Goal: Navigation & Orientation: Find specific page/section

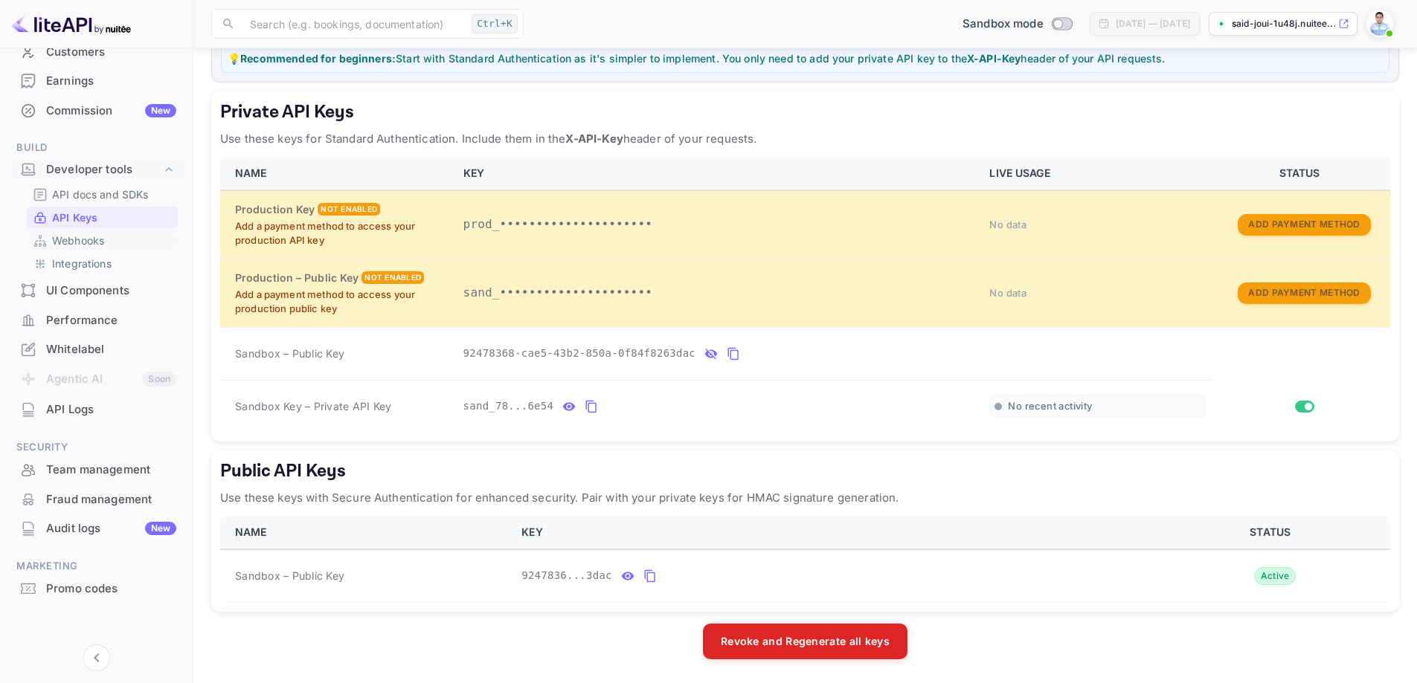
scroll to position [155, 0]
click at [99, 595] on div "Promo codes" at bounding box center [96, 586] width 175 height 29
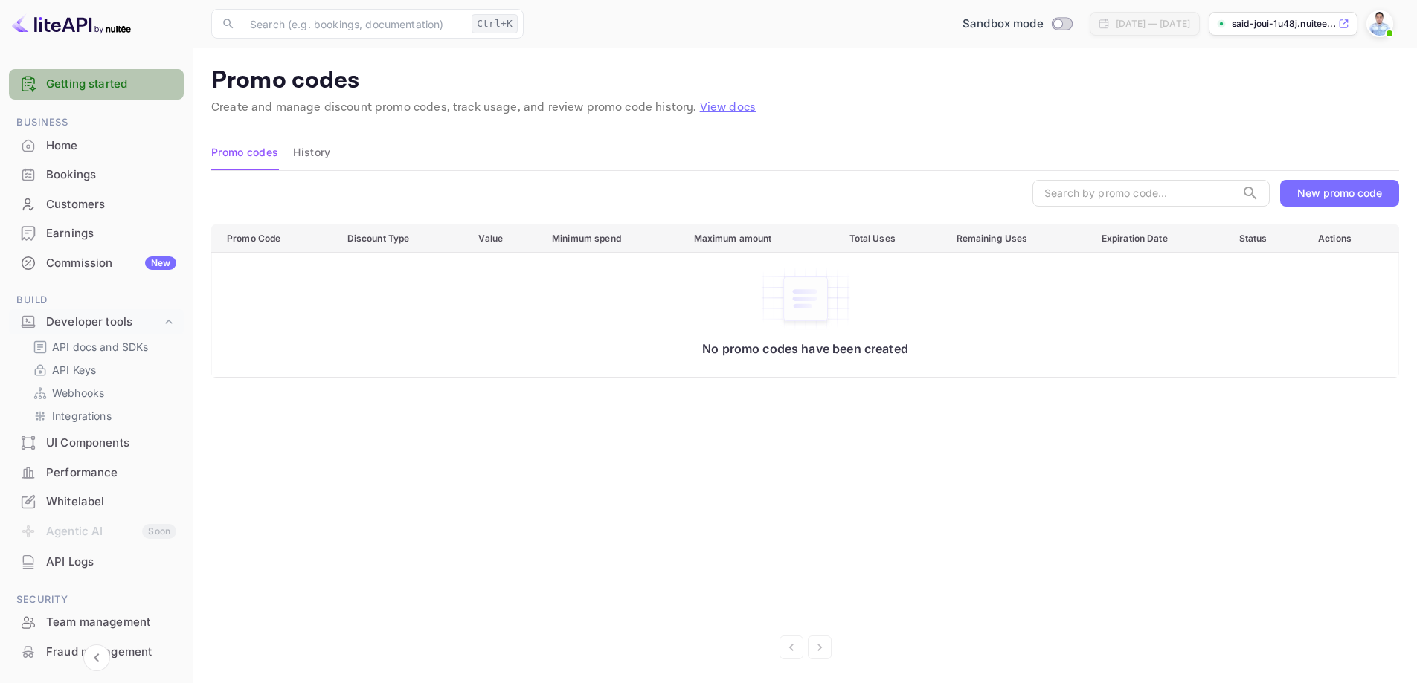
click at [105, 83] on link "Getting started" at bounding box center [111, 84] width 130 height 17
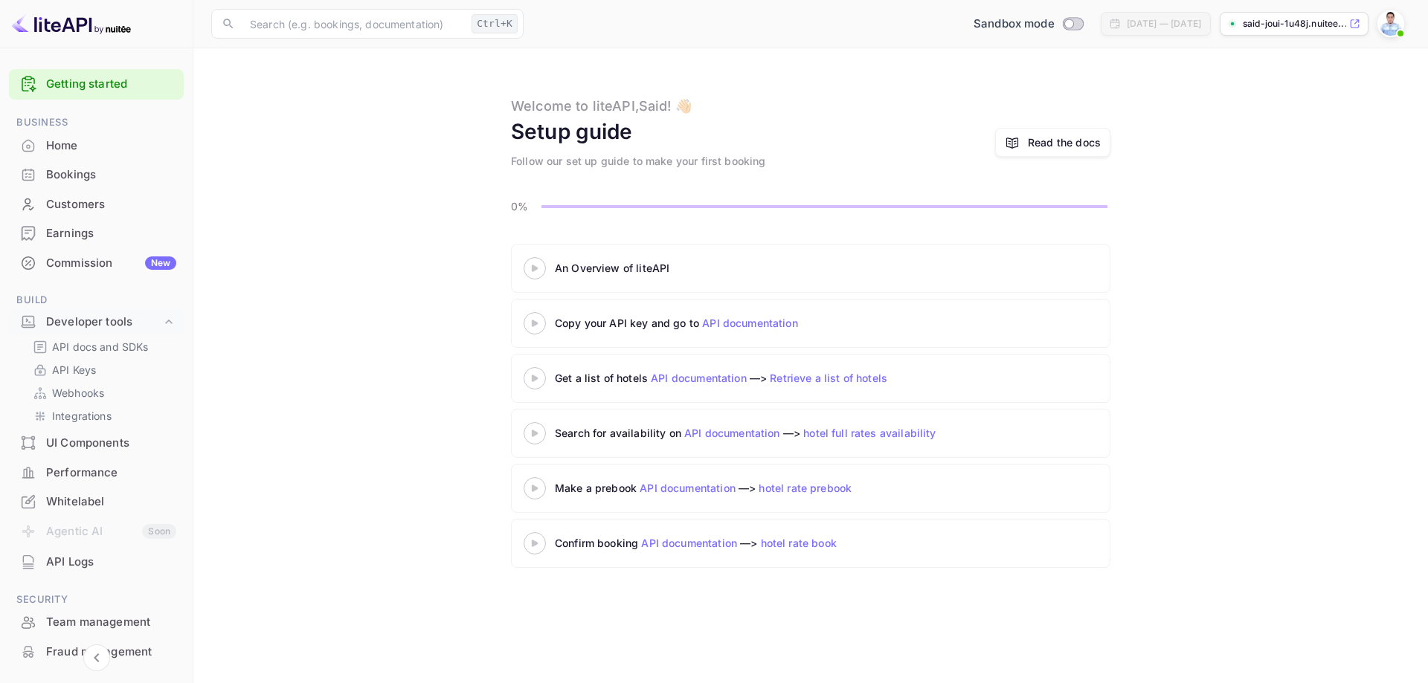
click at [535, 271] on icon at bounding box center [535, 268] width 52 height 7
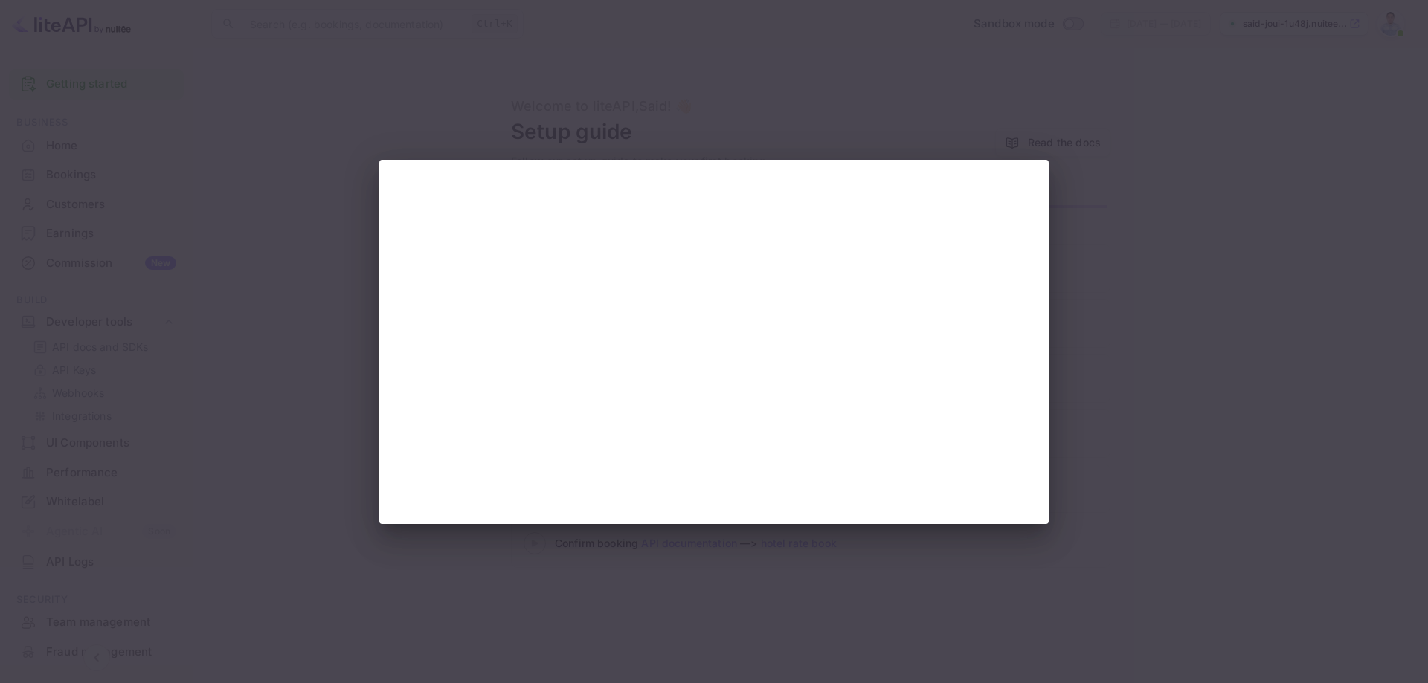
click at [1202, 200] on div at bounding box center [714, 341] width 1428 height 683
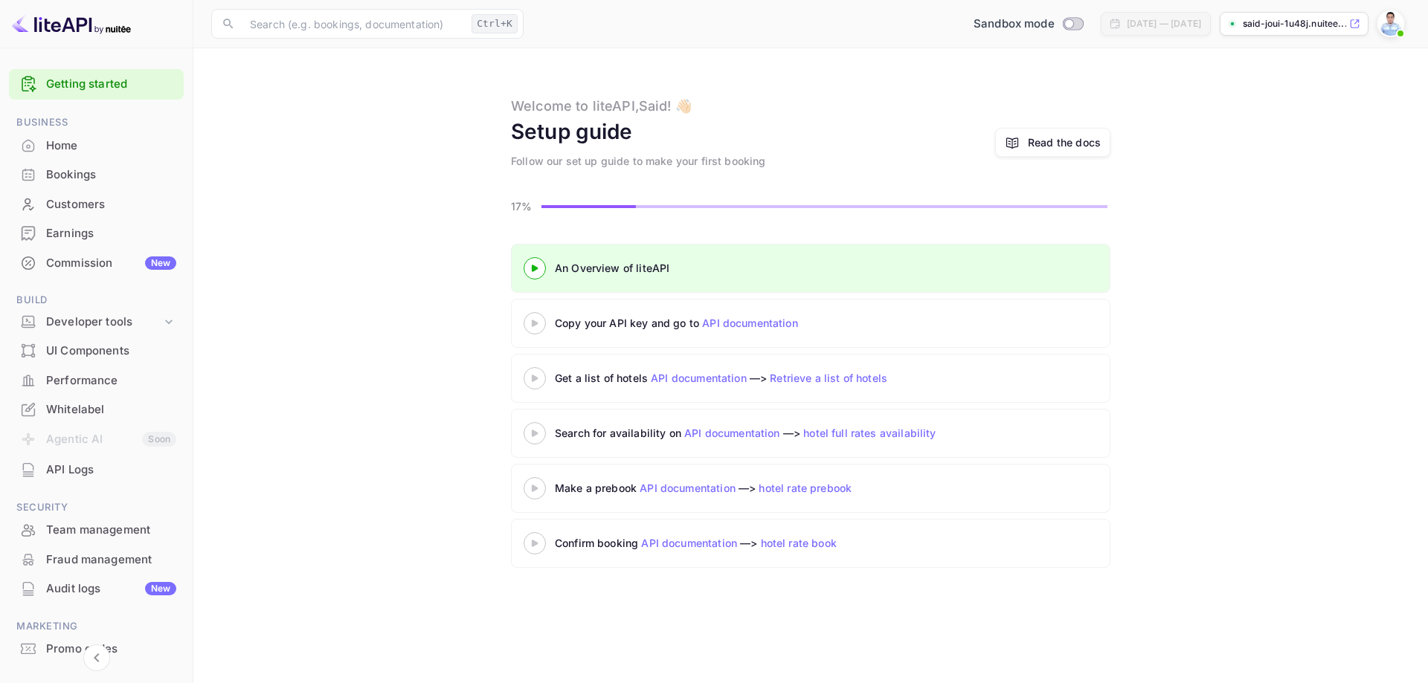
click at [535, 325] on 3 at bounding box center [535, 323] width 6 height 7
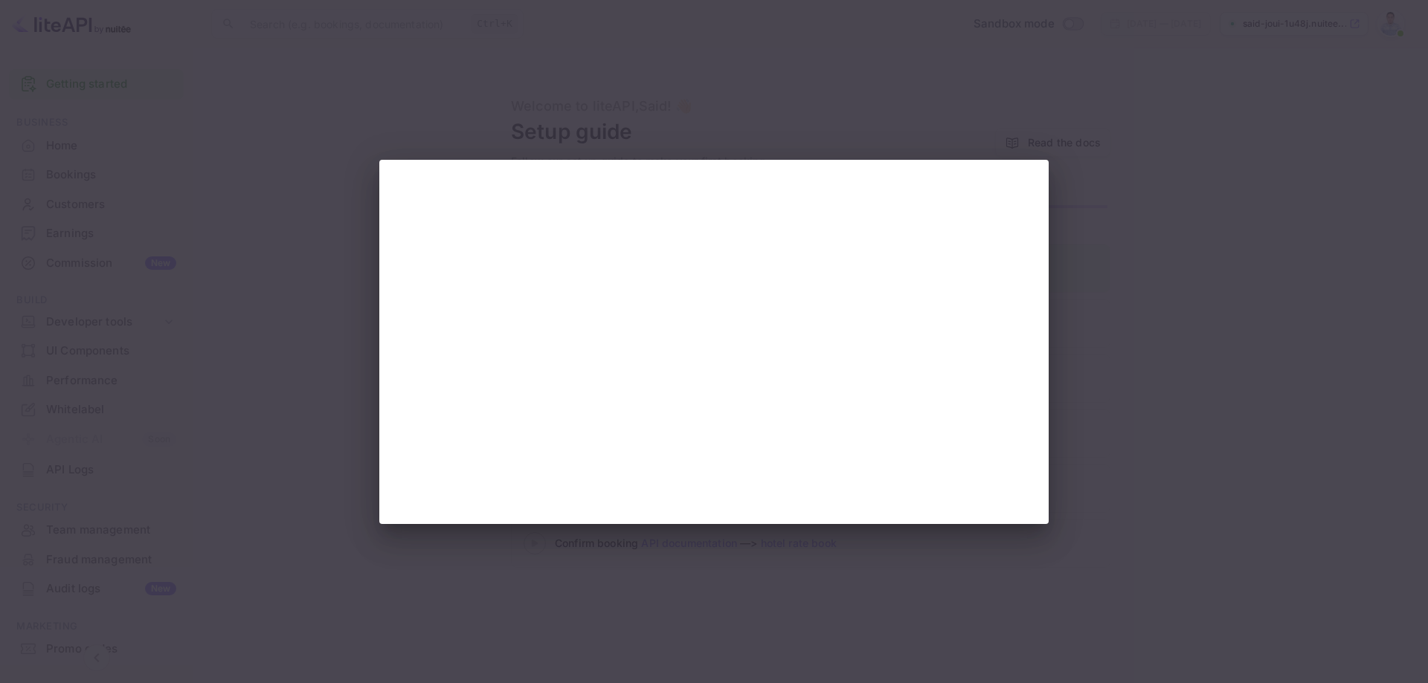
click at [1168, 175] on div at bounding box center [714, 341] width 1428 height 683
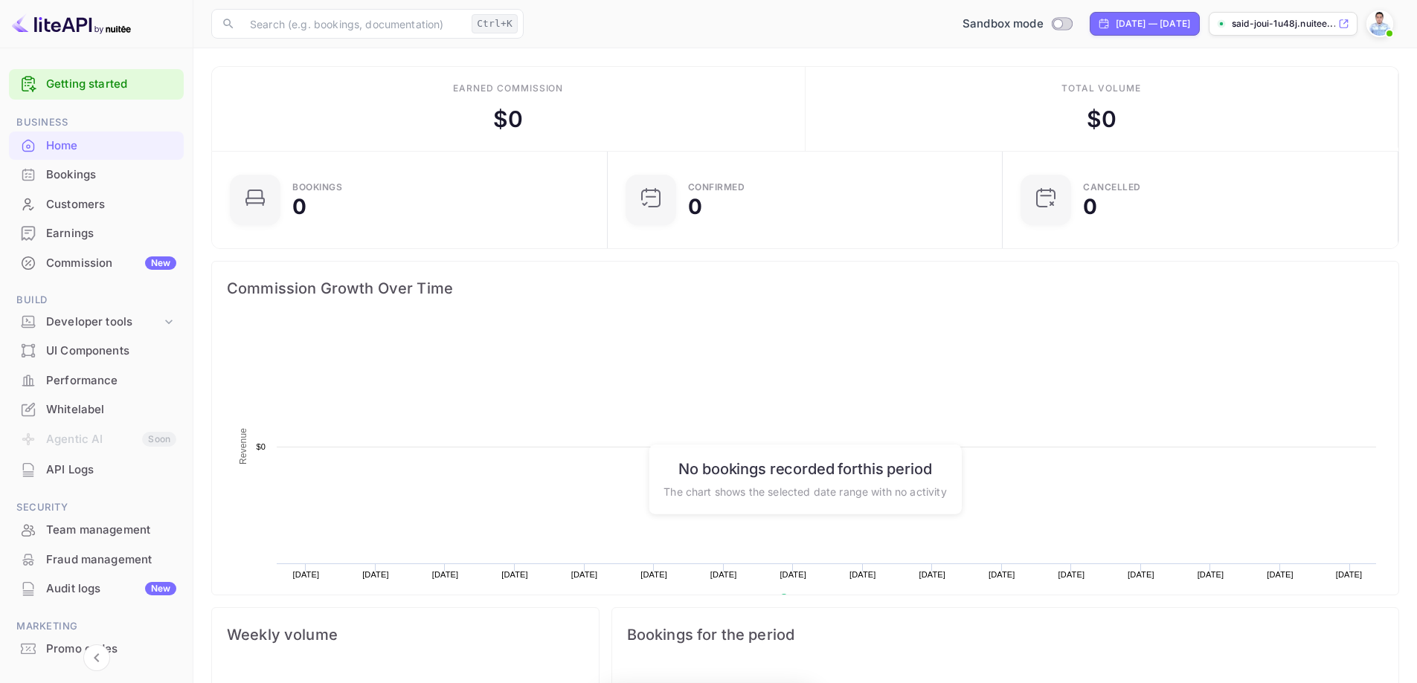
scroll to position [231, 375]
click at [91, 239] on div "Earnings" at bounding box center [111, 233] width 130 height 17
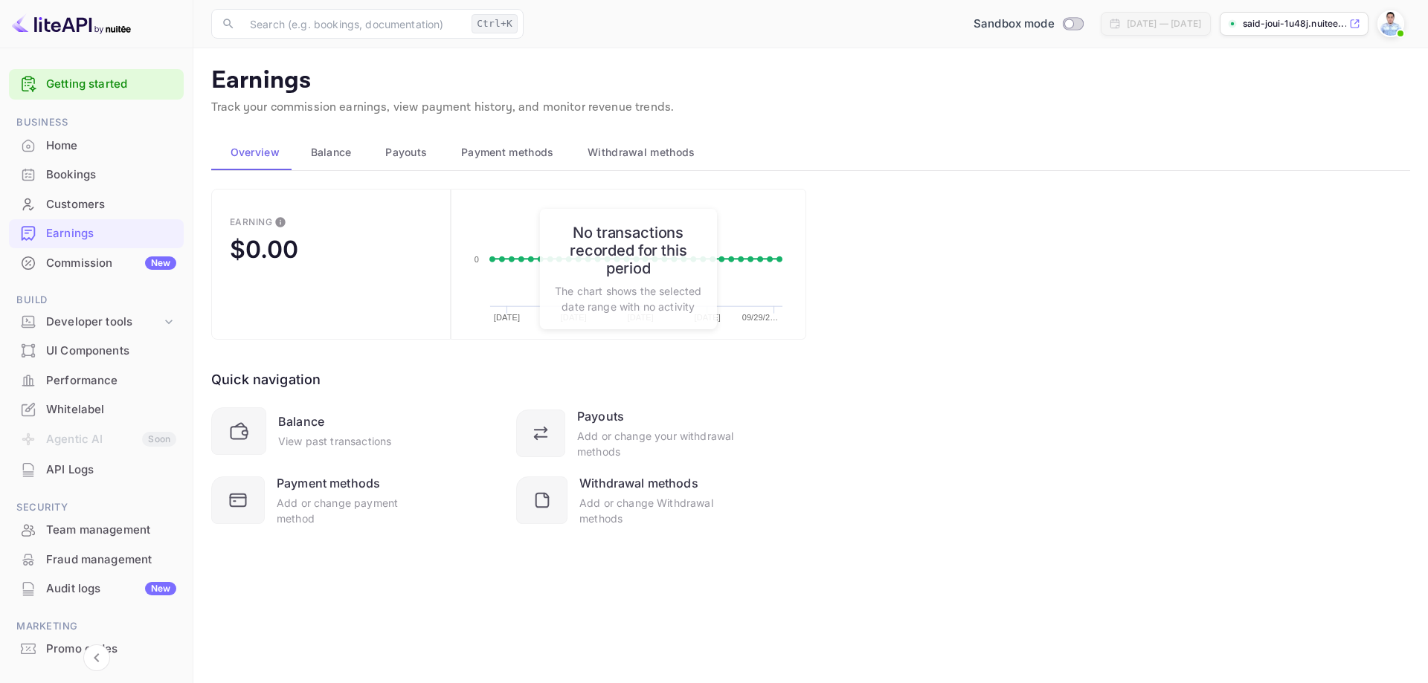
click at [78, 202] on div "Customers" at bounding box center [111, 204] width 130 height 17
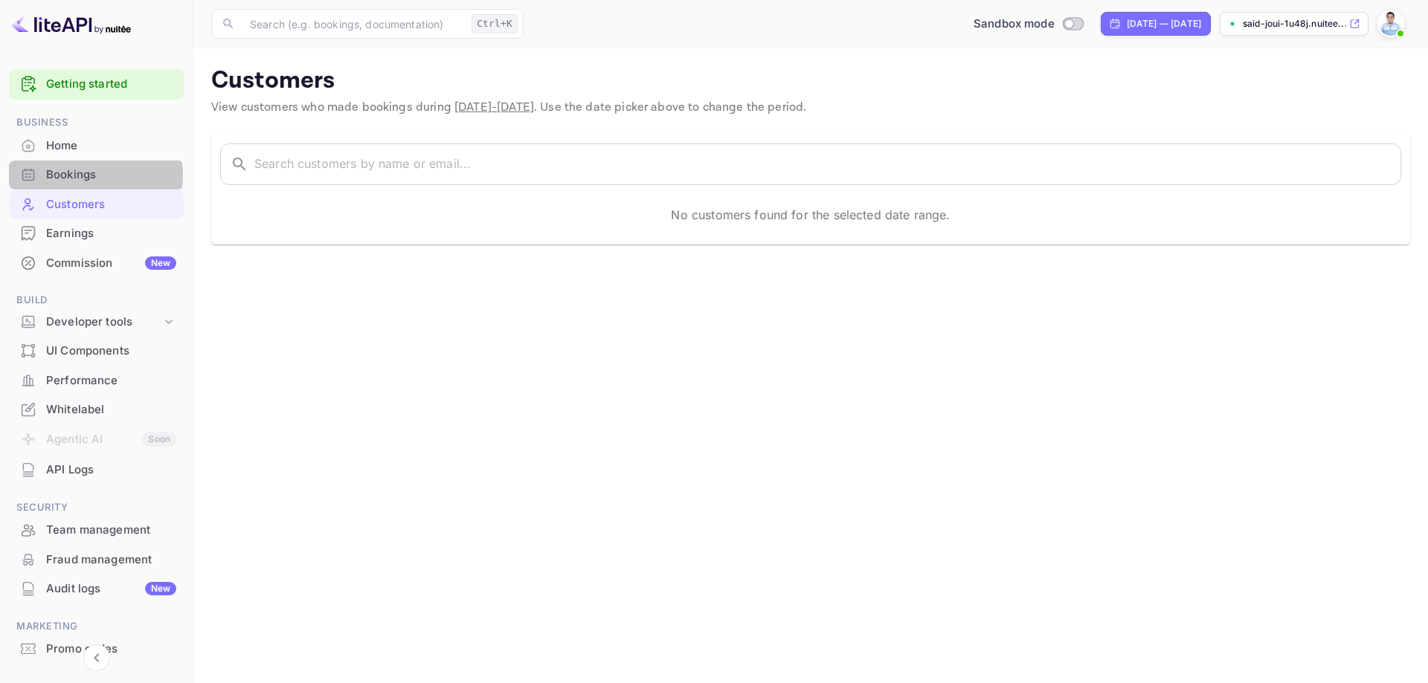
click at [84, 175] on div "Bookings" at bounding box center [111, 175] width 130 height 17
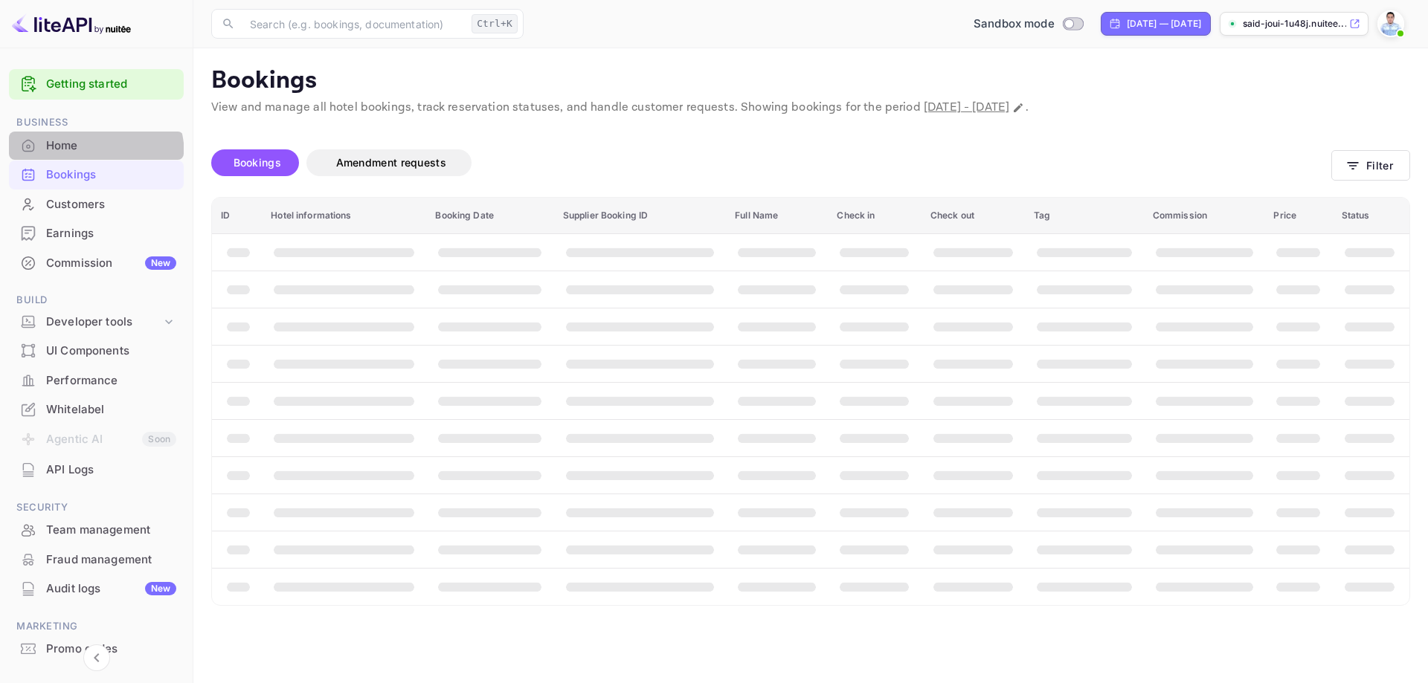
click at [80, 155] on div "Home" at bounding box center [96, 146] width 175 height 29
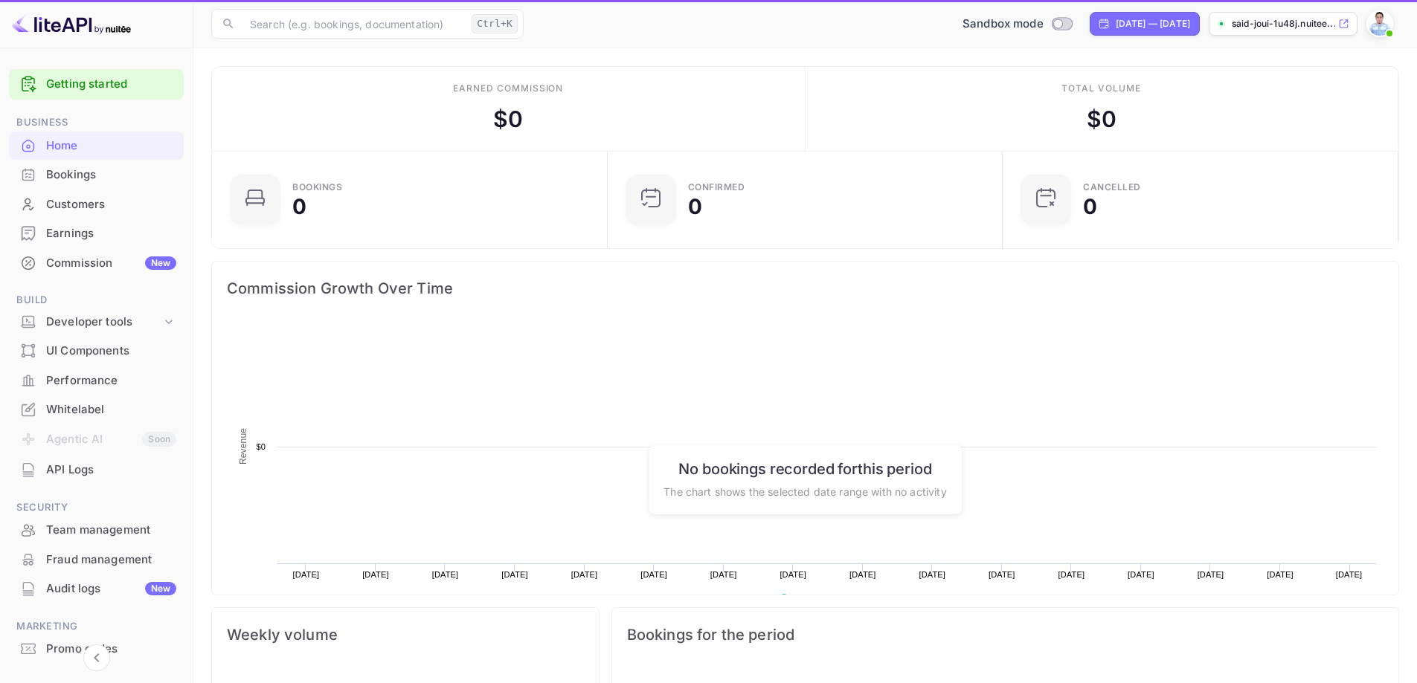
scroll to position [231, 375]
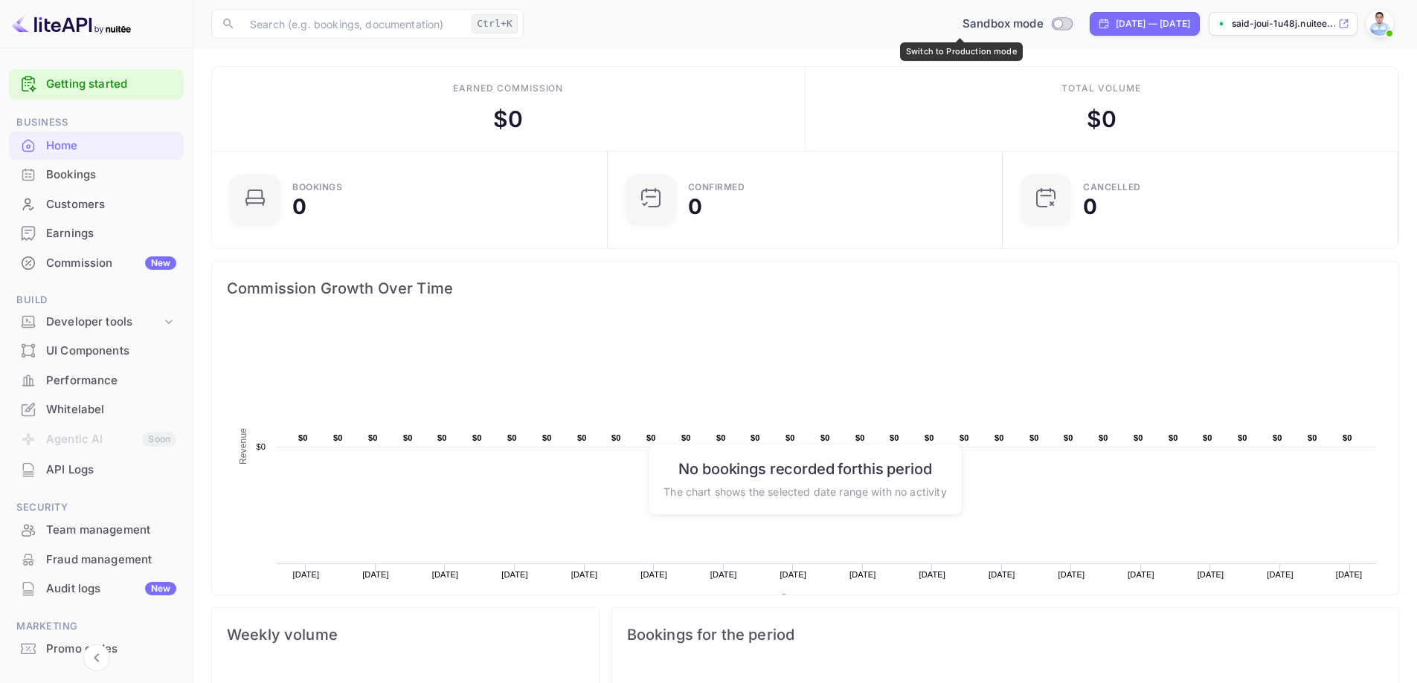
click at [1042, 26] on input "Switch to Production mode" at bounding box center [1057, 24] width 30 height 10
checkbox input "false"
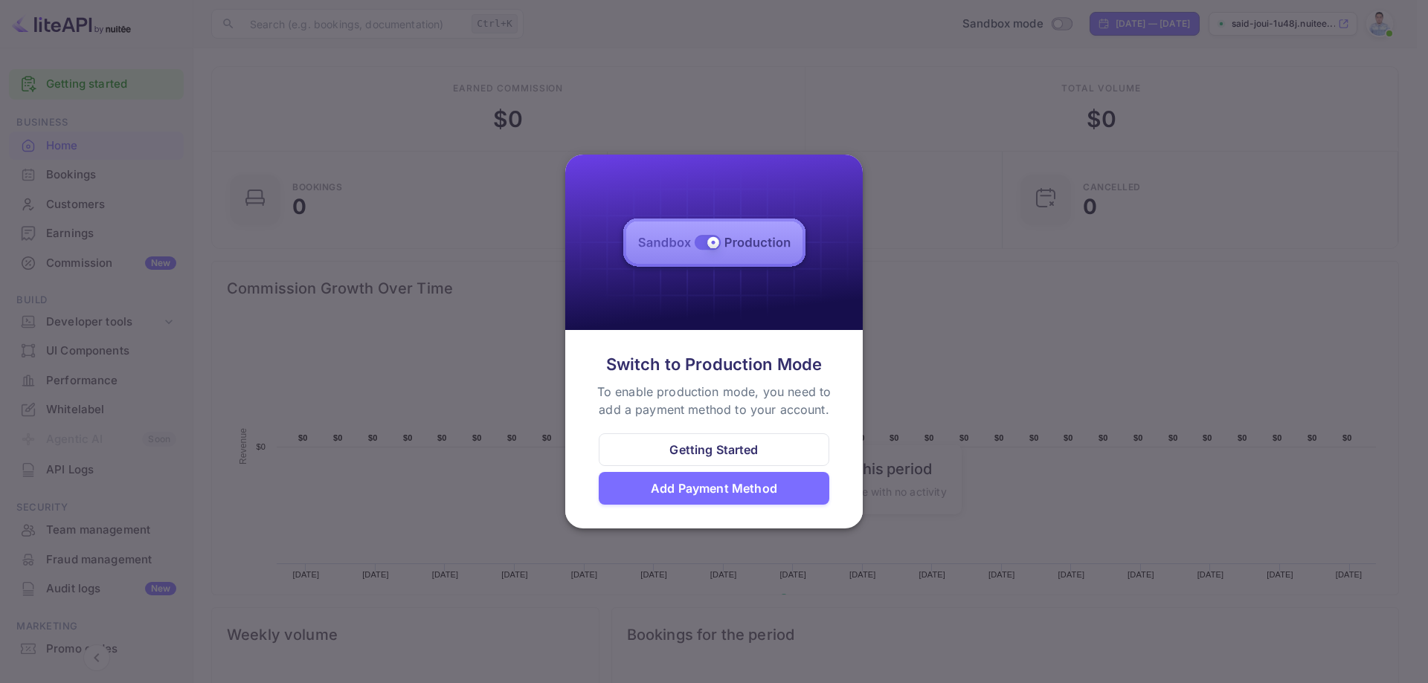
click at [915, 245] on div at bounding box center [714, 341] width 1428 height 683
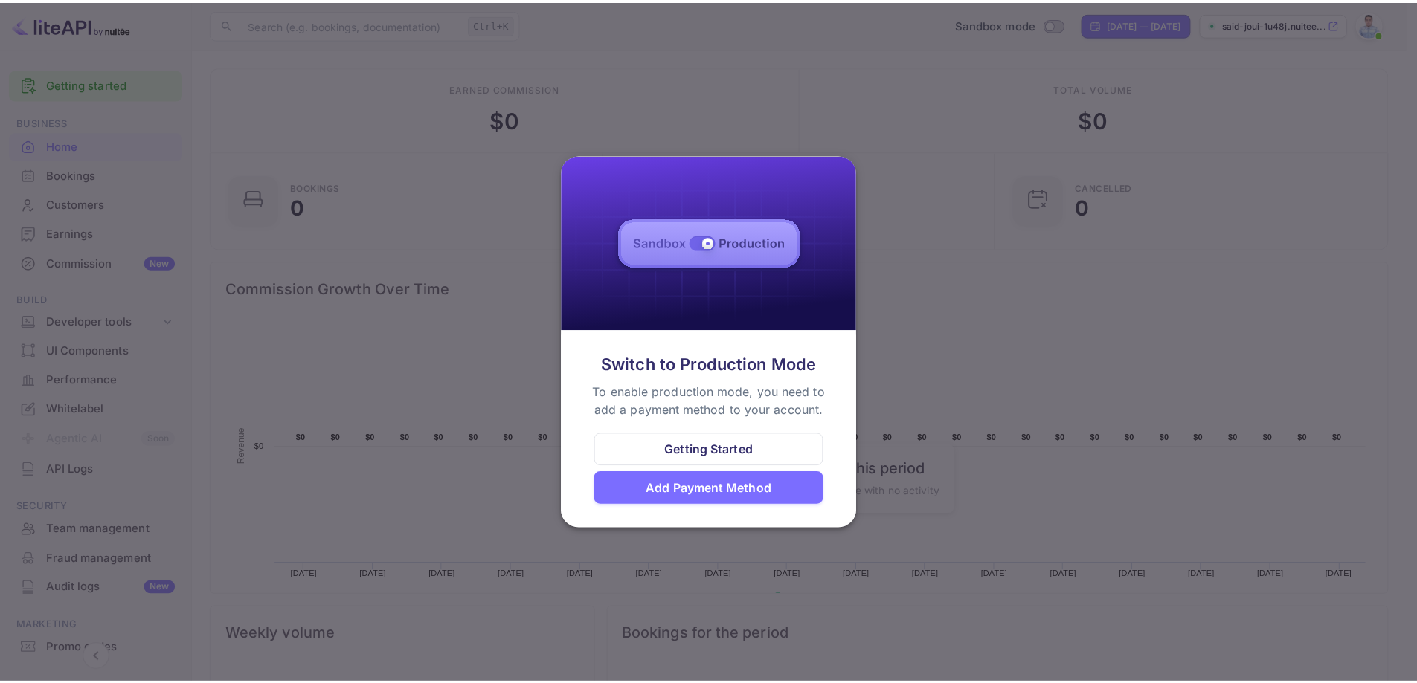
scroll to position [12, 12]
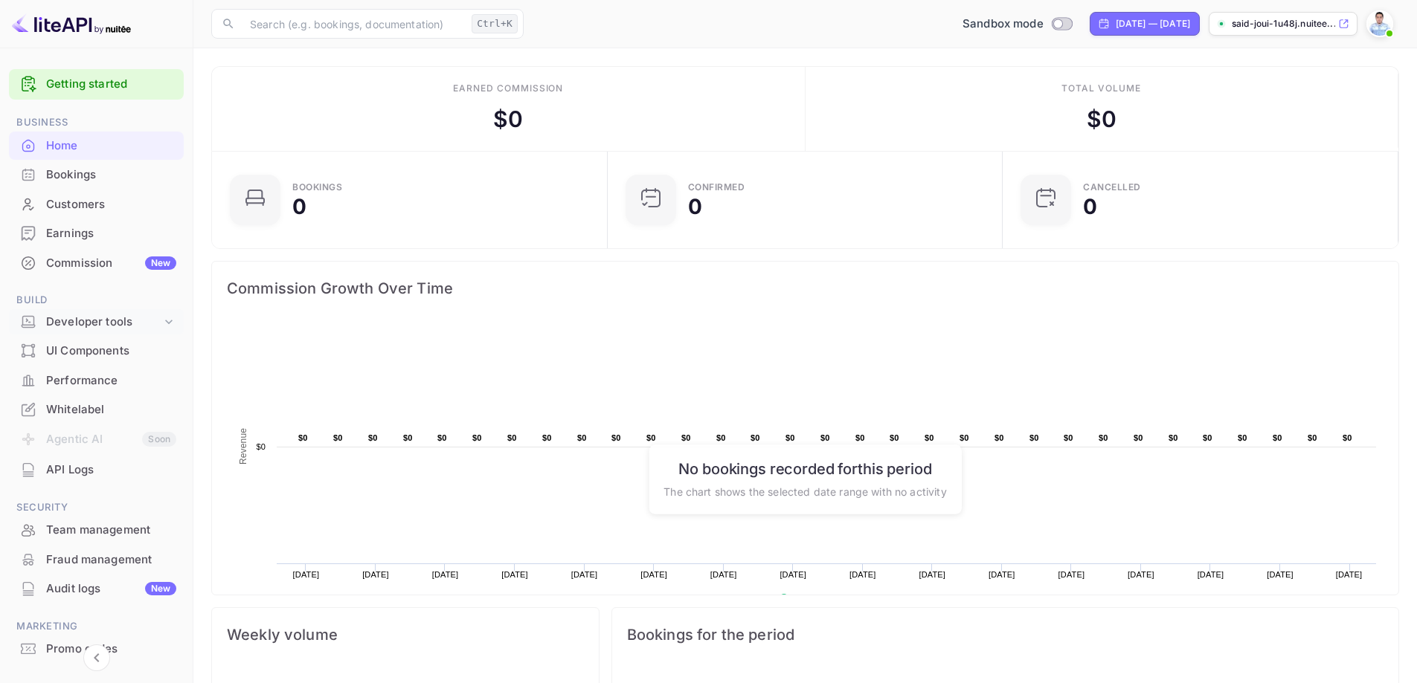
click at [145, 318] on div "Developer tools" at bounding box center [103, 322] width 115 height 17
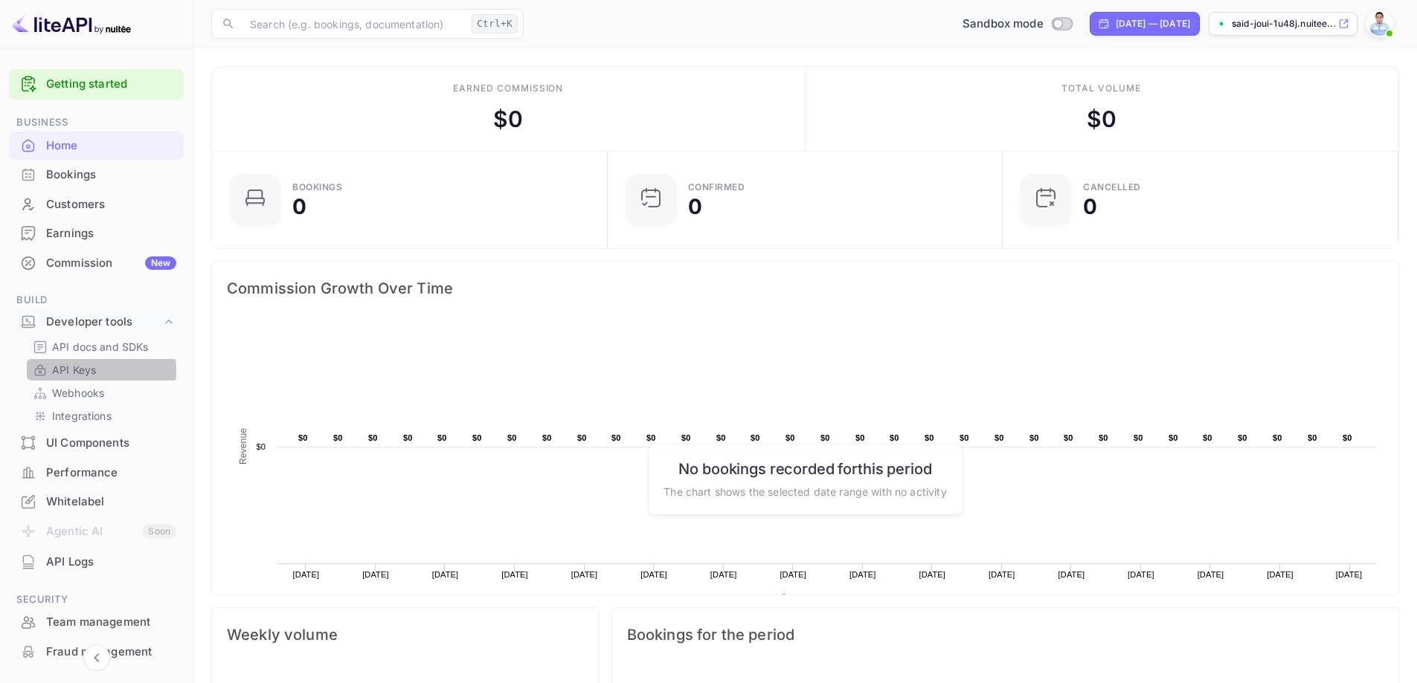
click at [86, 370] on p "API Keys" at bounding box center [74, 370] width 44 height 16
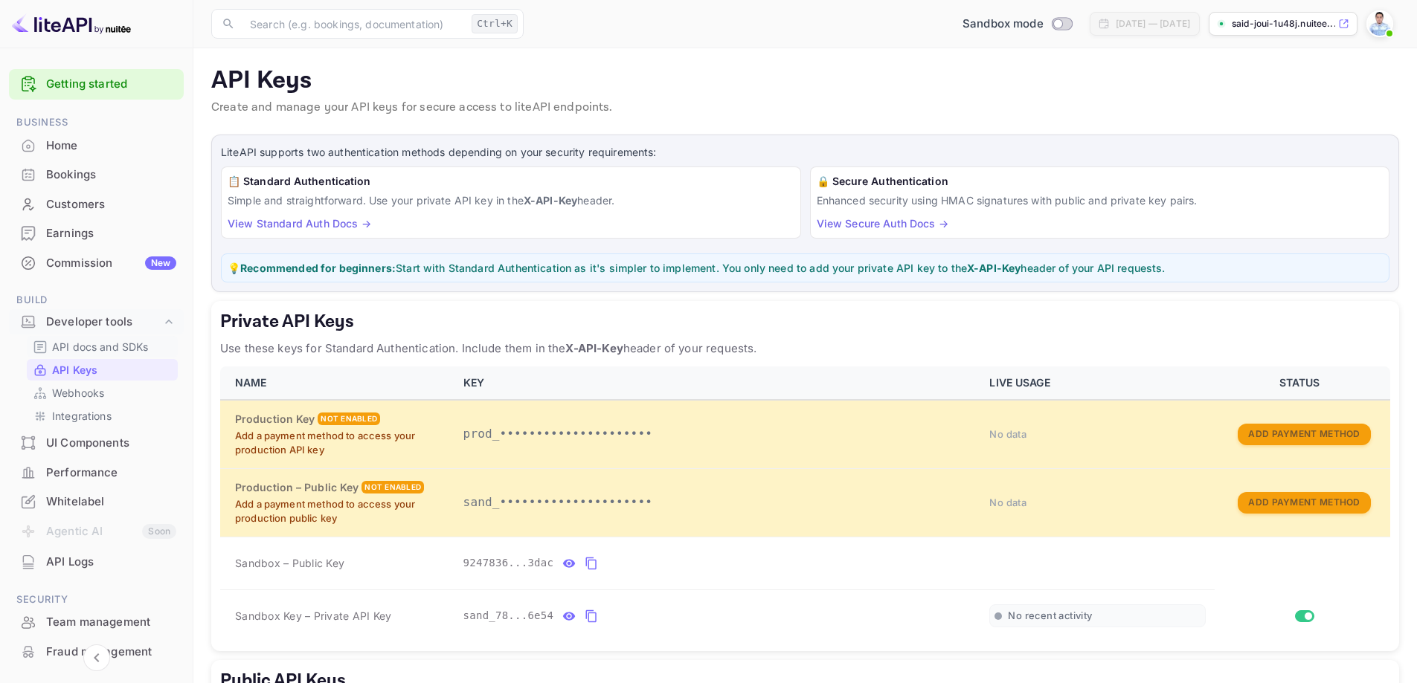
click at [105, 351] on p "API docs and SDKs" at bounding box center [100, 347] width 97 height 16
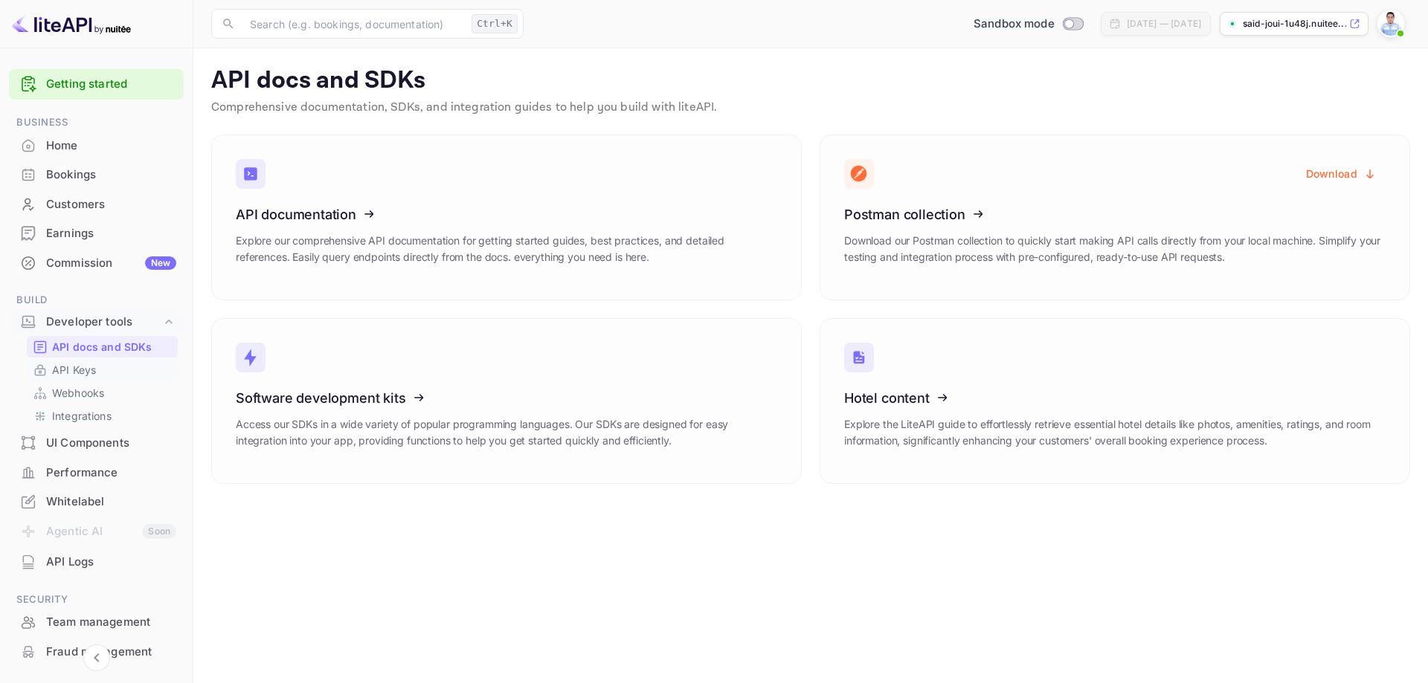
click at [84, 369] on p "API Keys" at bounding box center [74, 370] width 44 height 16
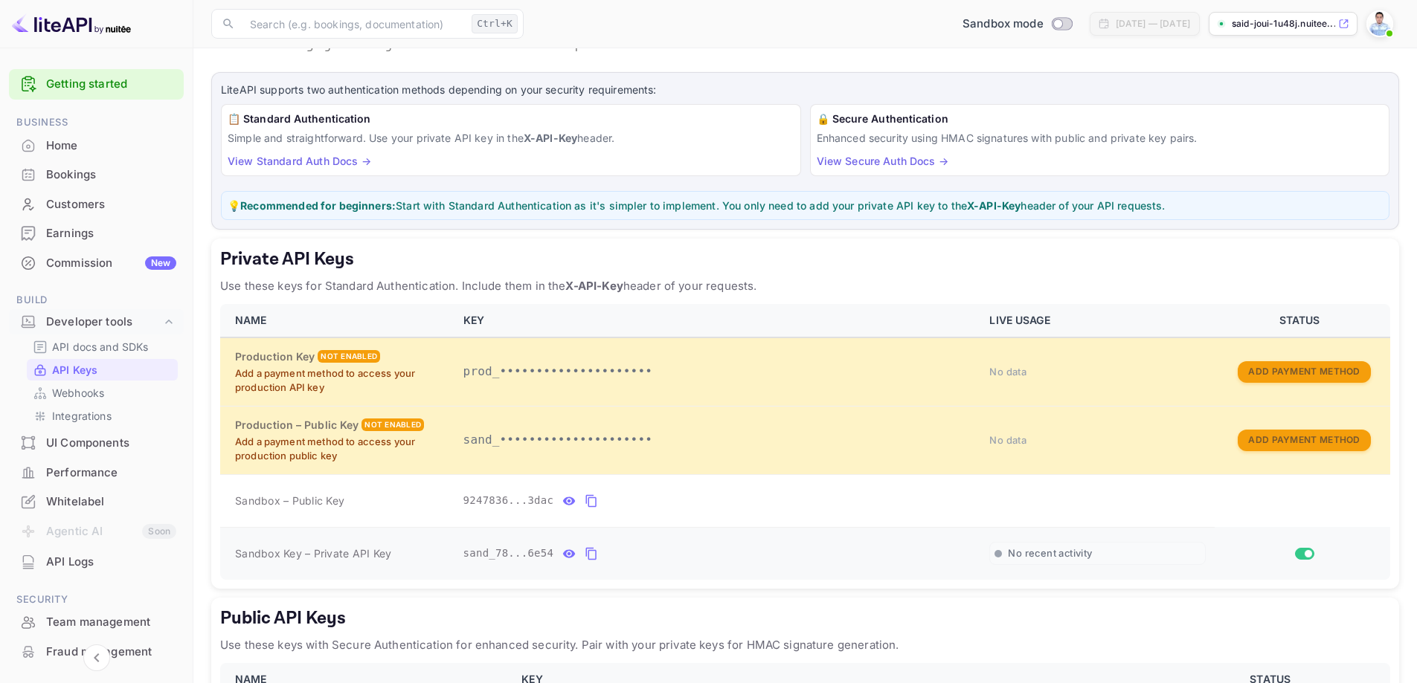
scroll to position [74, 0]
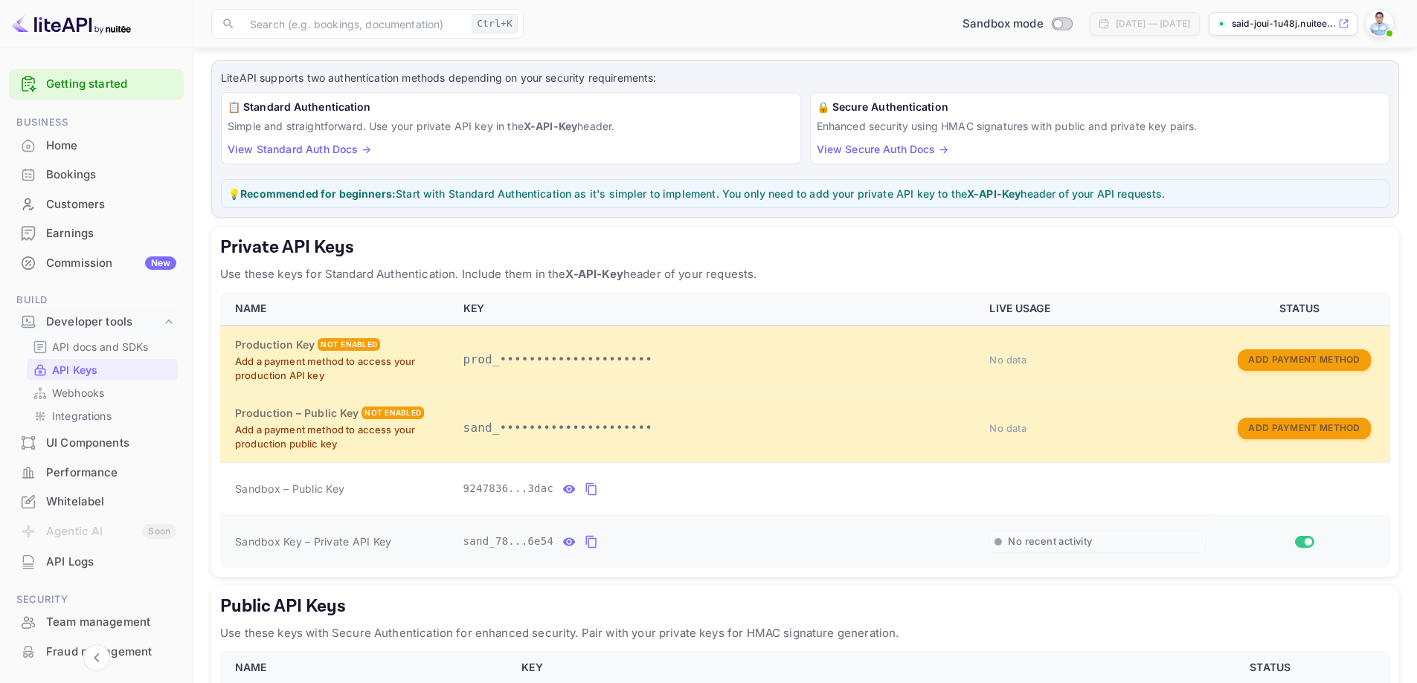
click at [584, 546] on icon "private api keys table" at bounding box center [590, 542] width 13 height 18
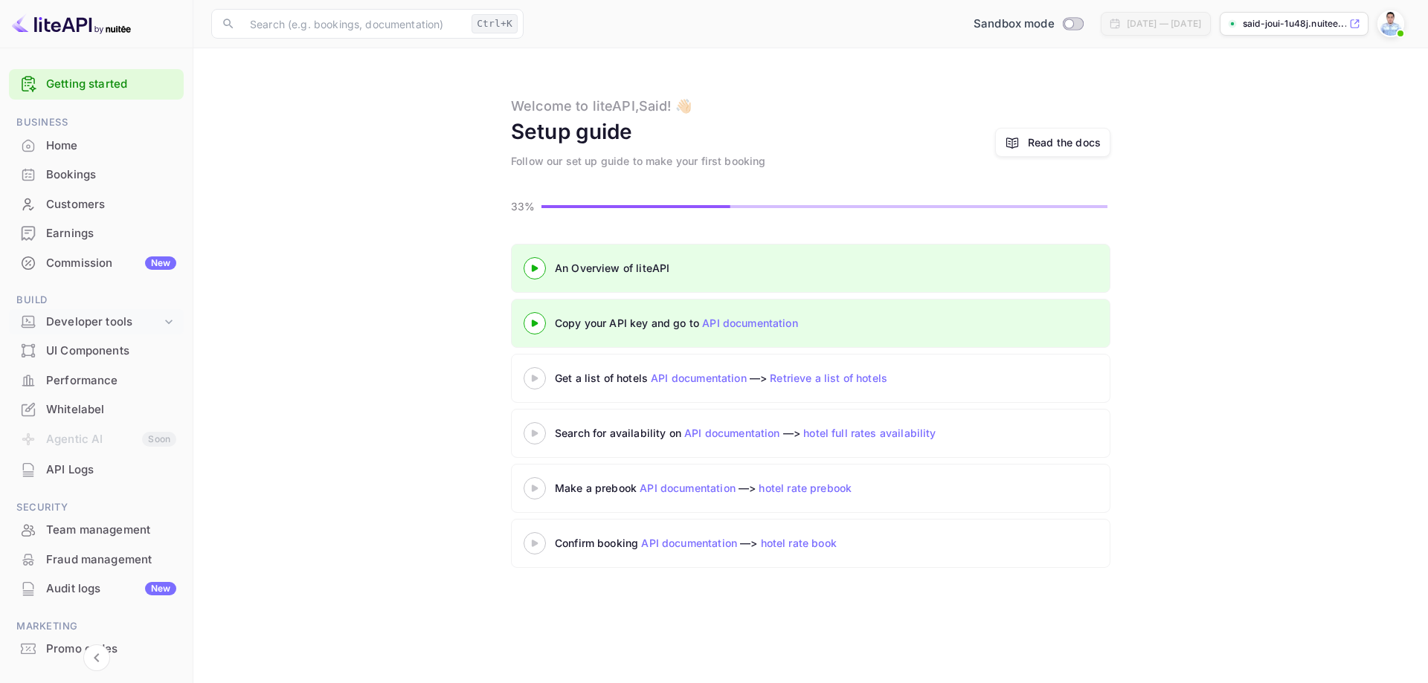
click at [150, 323] on div "Developer tools" at bounding box center [103, 322] width 115 height 17
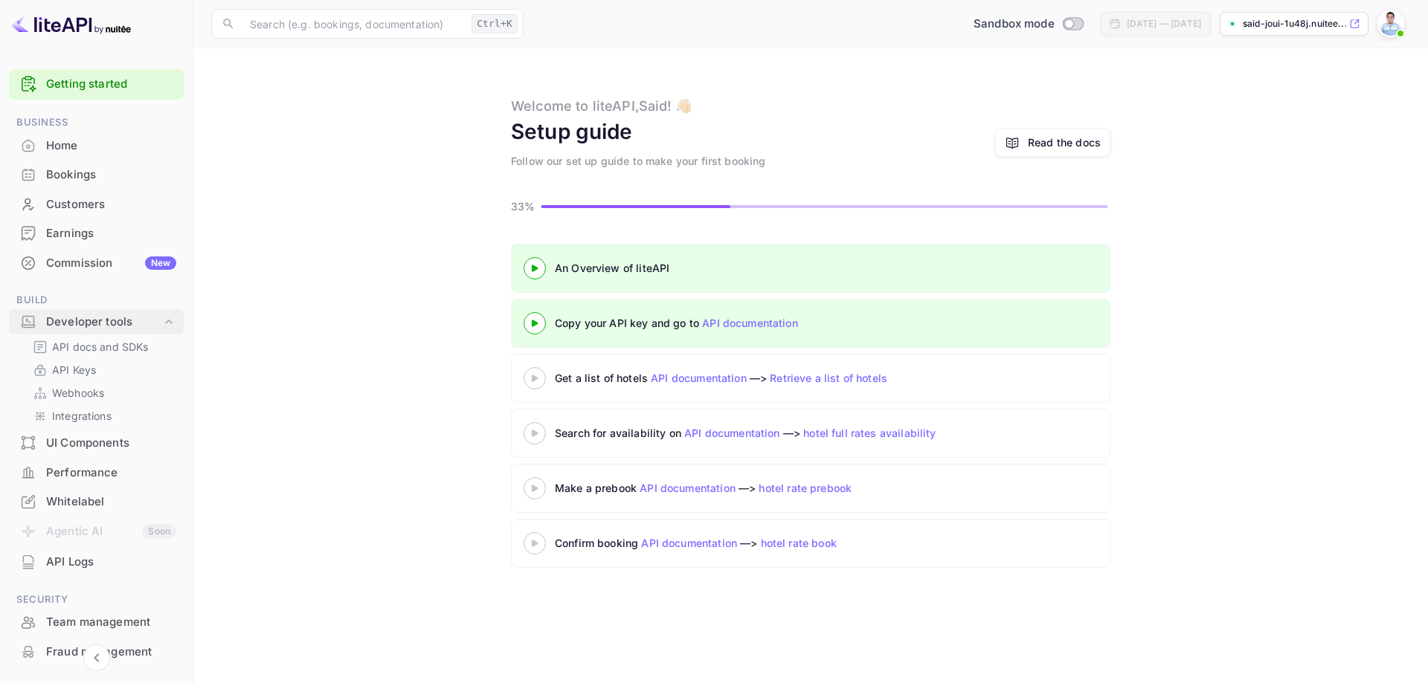
click at [161, 320] on icon at bounding box center [168, 322] width 15 height 15
